Goal: Find specific fact: Find specific fact

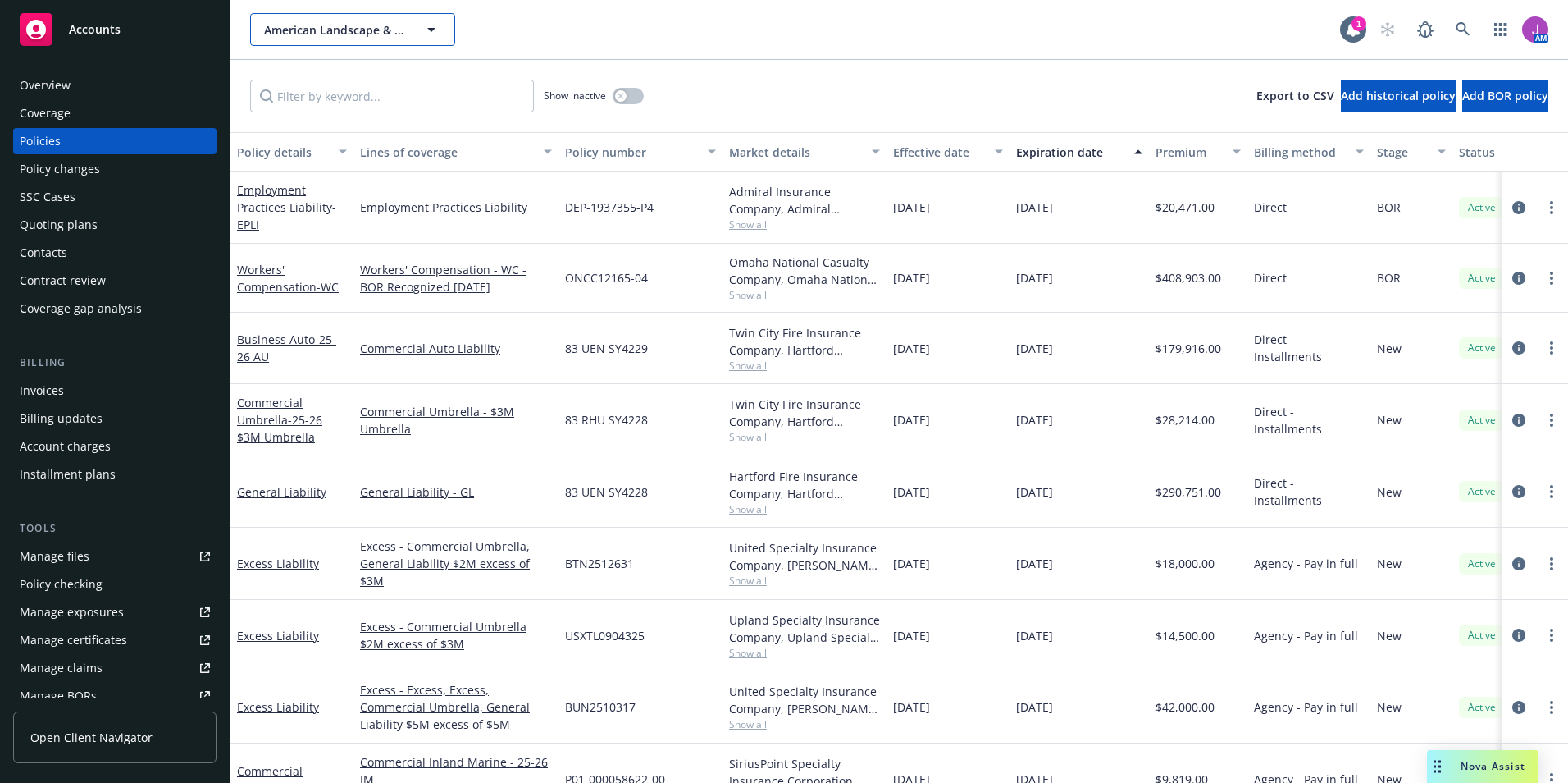
click at [346, 36] on span "American Landscape & Maintenance, Inc." at bounding box center [335, 30] width 142 height 17
type input "Fluid Dynami"
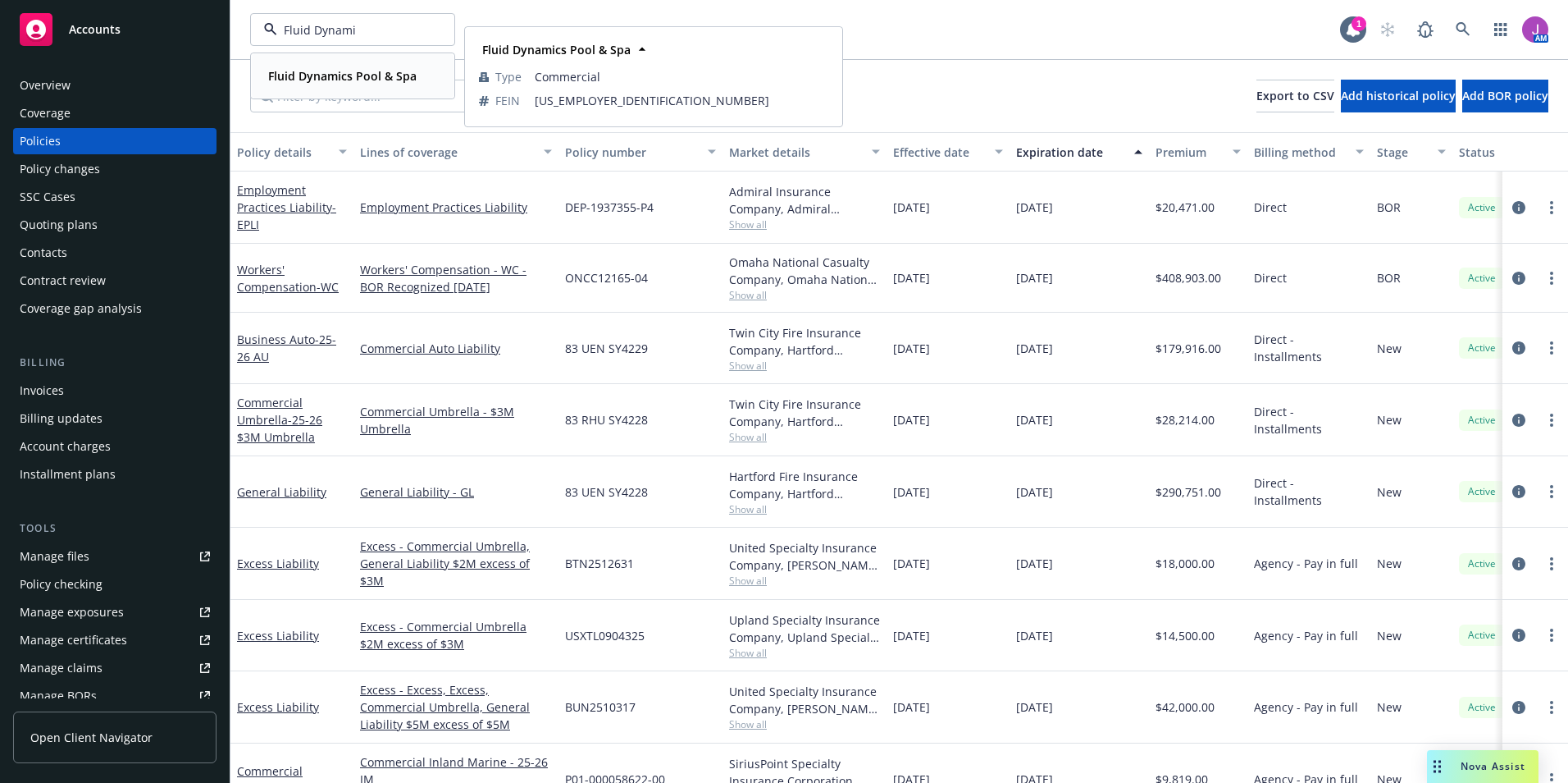
click at [321, 74] on strong "Fluid Dynamics Pool & Spa" at bounding box center [342, 76] width 149 height 16
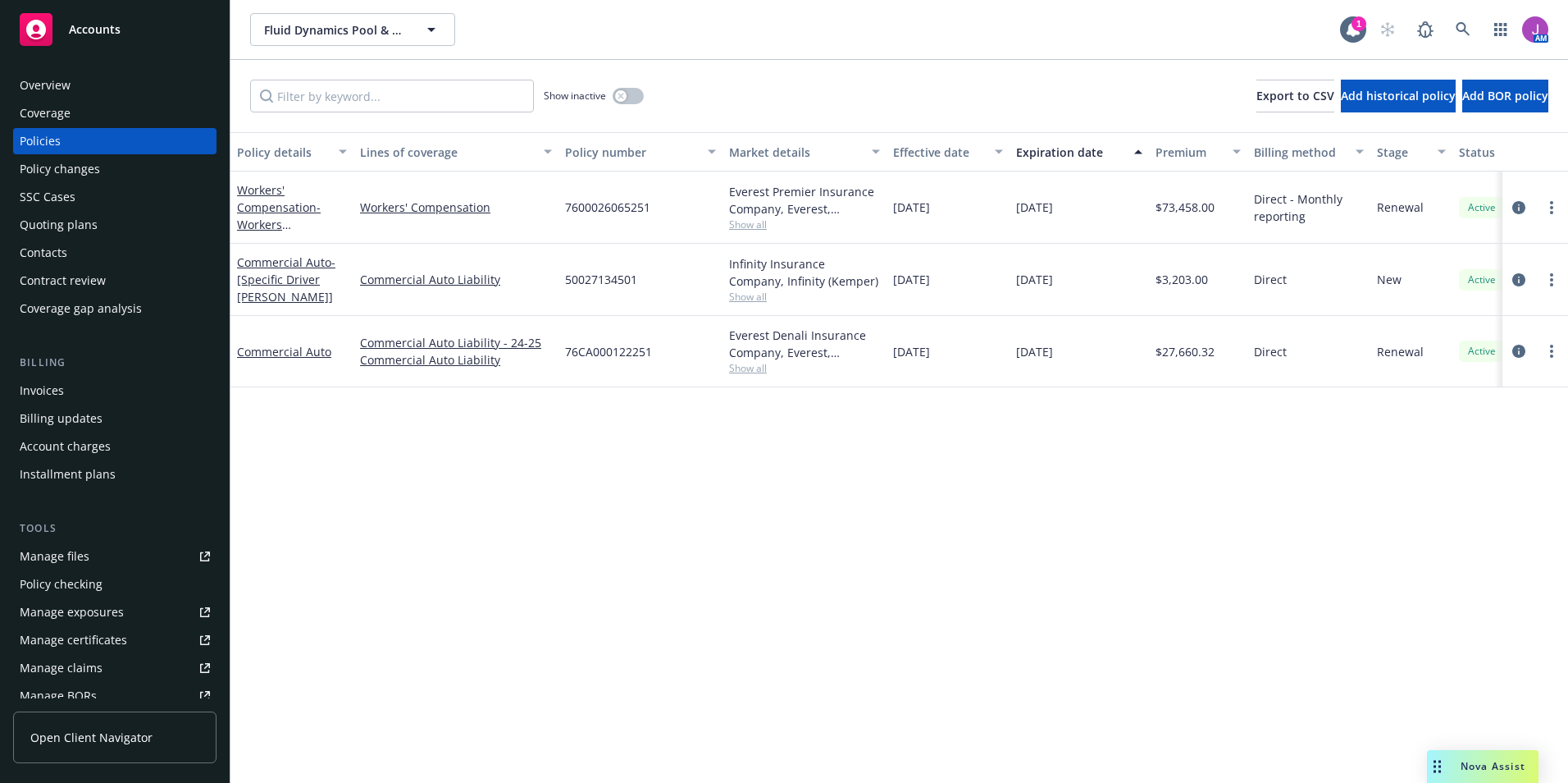
click at [50, 84] on div "Overview" at bounding box center [45, 86] width 51 height 26
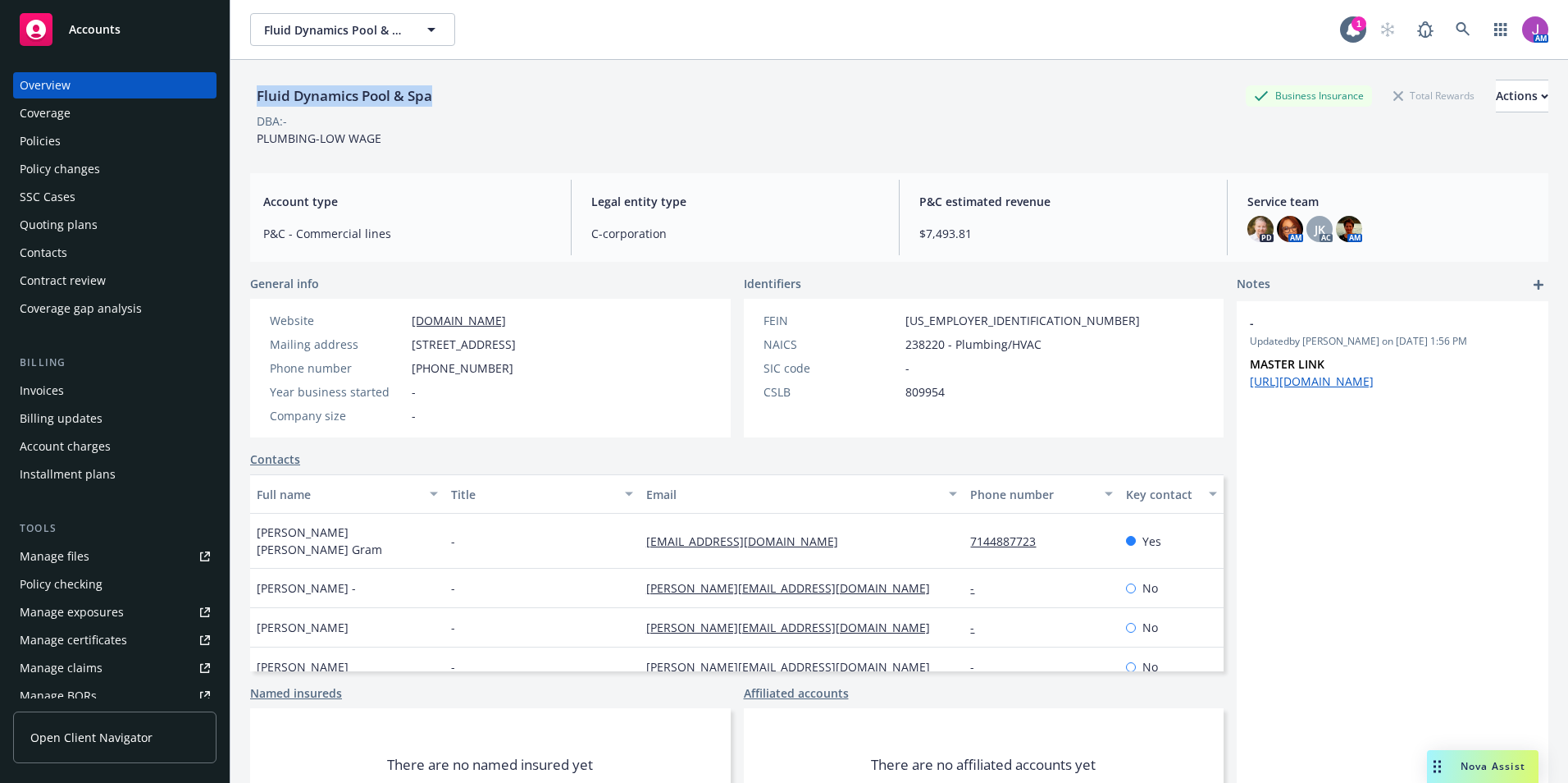
drag, startPoint x: 257, startPoint y: 95, endPoint x: 477, endPoint y: 94, distance: 220.0
click at [477, 94] on div "Fluid Dynamics Pool & Spa Business Insurance Total Rewards Actions" at bounding box center [899, 96] width 1298 height 33
copy div "Fluid Dynamics Pool & Spa"
click at [56, 140] on div "Policies" at bounding box center [40, 141] width 41 height 26
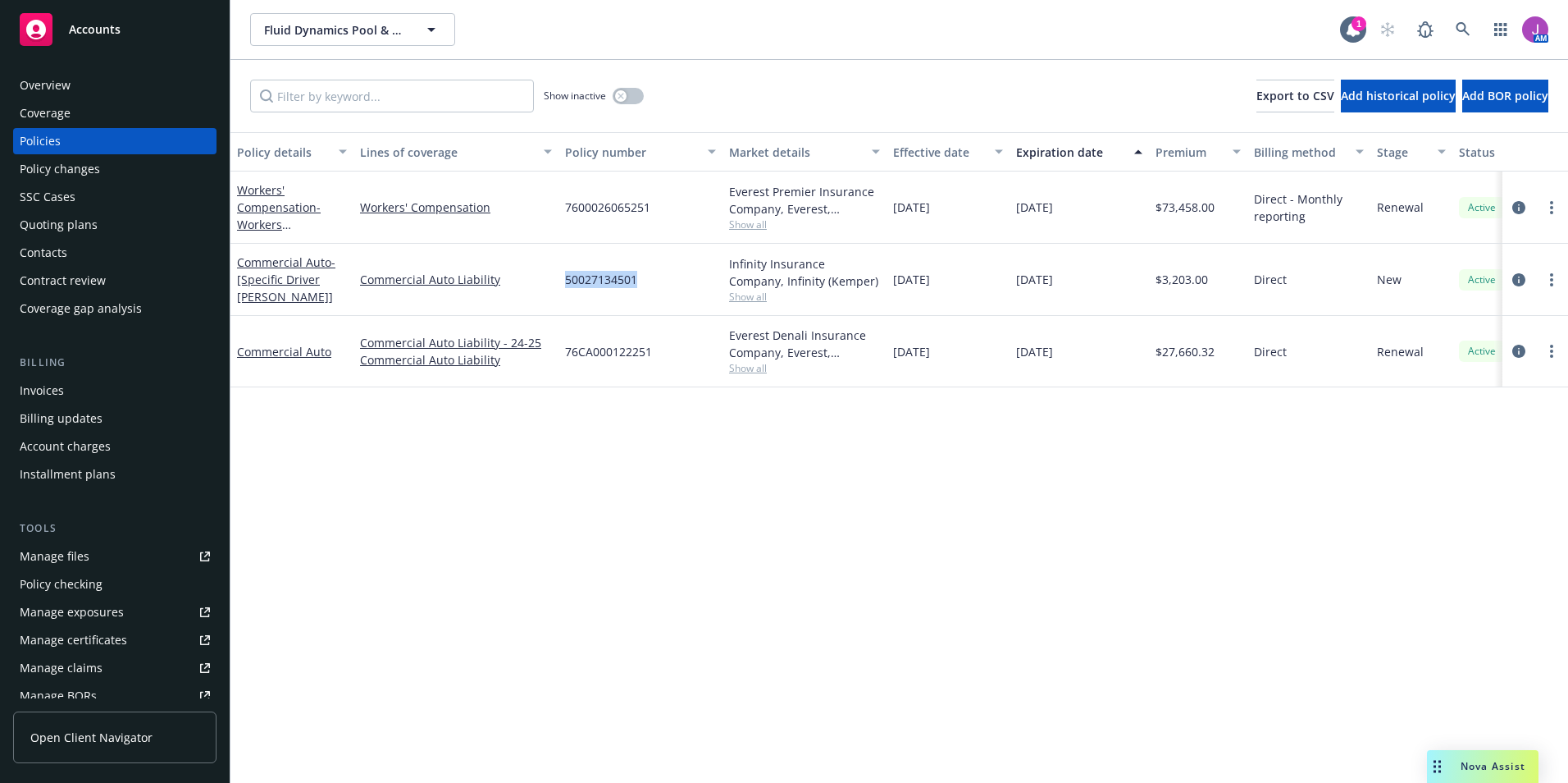
drag, startPoint x: 563, startPoint y: 281, endPoint x: 654, endPoint y: 288, distance: 91.3
click at [654, 288] on div "50027134501" at bounding box center [641, 280] width 164 height 73
copy span "50027134501"
drag, startPoint x: 587, startPoint y: 278, endPoint x: 558, endPoint y: 259, distance: 34.7
click at [556, 258] on div "Commercial Auto Liability" at bounding box center [455, 280] width 205 height 73
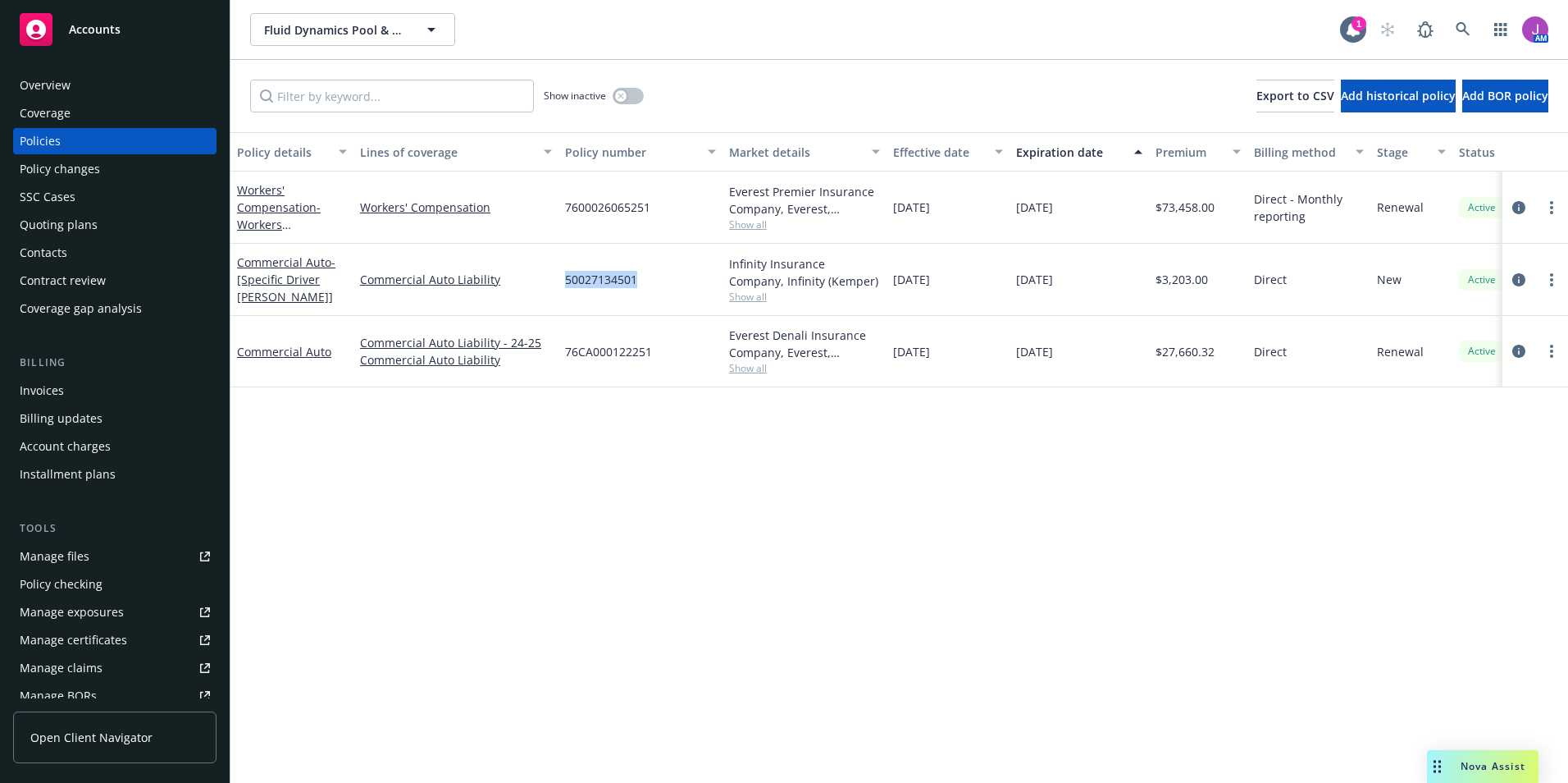
drag, startPoint x: 562, startPoint y: 274, endPoint x: 645, endPoint y: 275, distance: 83.0
click at [645, 275] on div "50027134501" at bounding box center [641, 280] width 164 height 73
copy span "50027134501"
